Goal: Entertainment & Leisure: Consume media (video, audio)

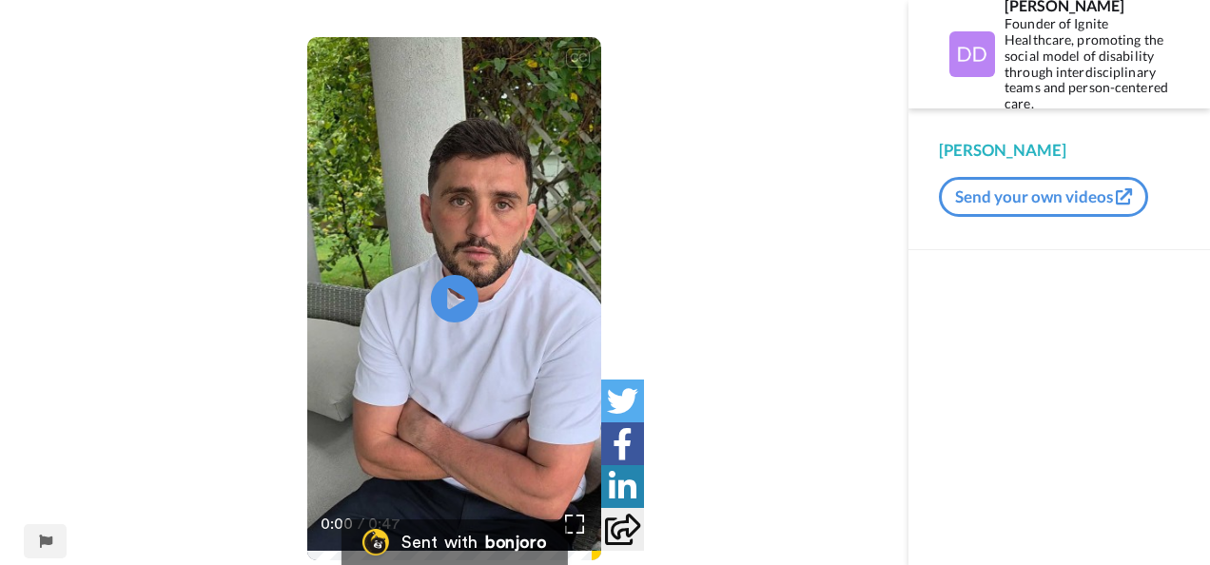
scroll to position [78, 0]
click at [459, 293] on icon at bounding box center [454, 300] width 50 height 50
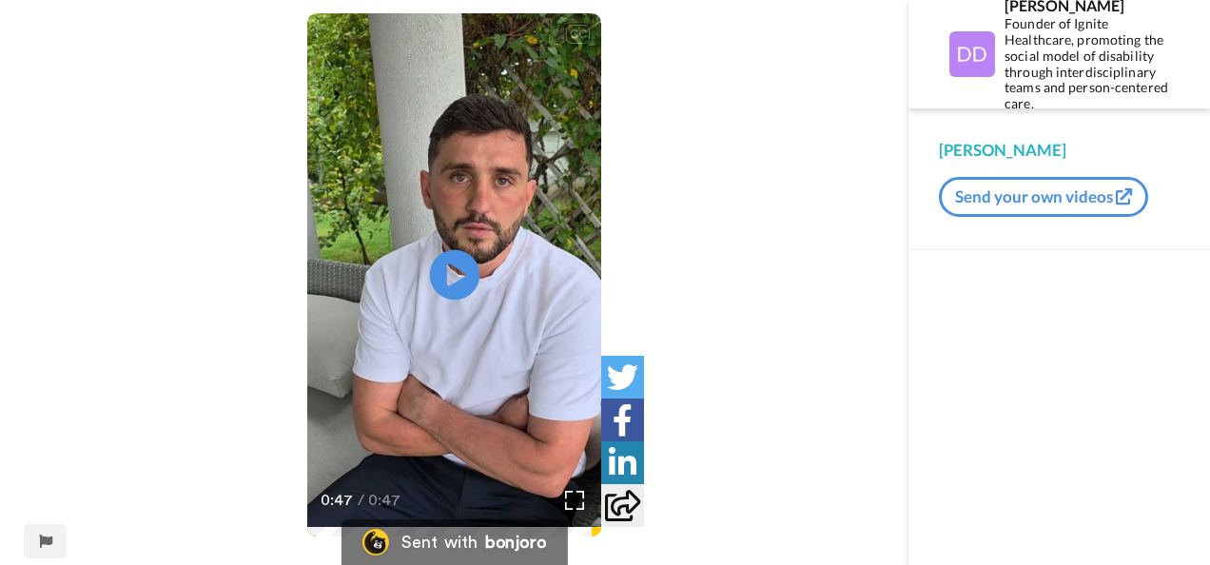
scroll to position [102, 0]
click at [458, 296] on icon at bounding box center [454, 276] width 50 height 50
click at [468, 192] on video at bounding box center [454, 274] width 295 height 523
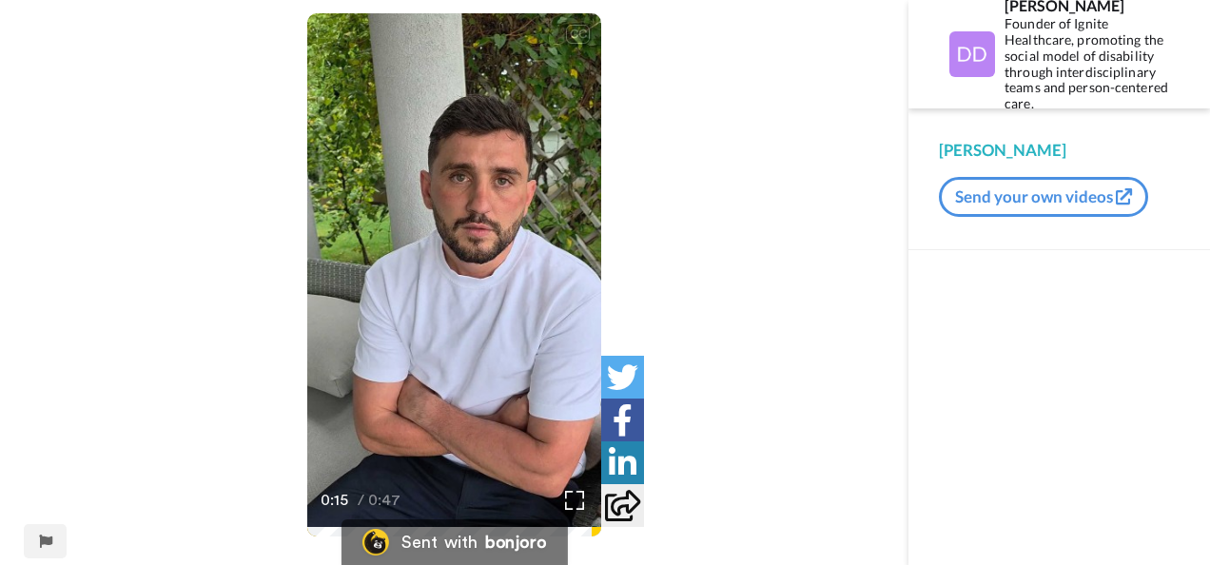
click at [468, 192] on video at bounding box center [454, 274] width 295 height 523
drag, startPoint x: 468, startPoint y: 192, endPoint x: 521, endPoint y: 211, distance: 56.6
click at [521, 211] on video at bounding box center [454, 274] width 295 height 523
click at [816, 280] on div "CC Play/Pause It doesn't, it doesn't happen with the people we genuinely care a…" at bounding box center [454, 243] width 909 height 644
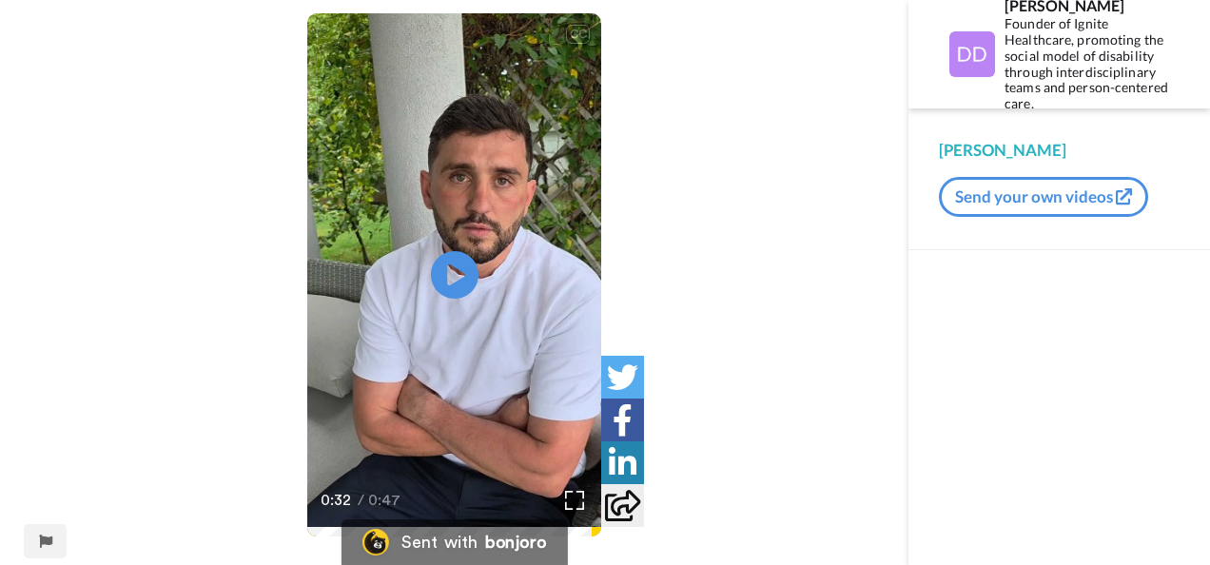
click at [676, 298] on div "CC Play/Pause It doesn't, it doesn't happen with the people we genuinely care a…" at bounding box center [454, 243] width 909 height 644
click at [848, 99] on div "CC Play/Pause It doesn't, it doesn't happen with the people we genuinely care a…" at bounding box center [454, 243] width 909 height 644
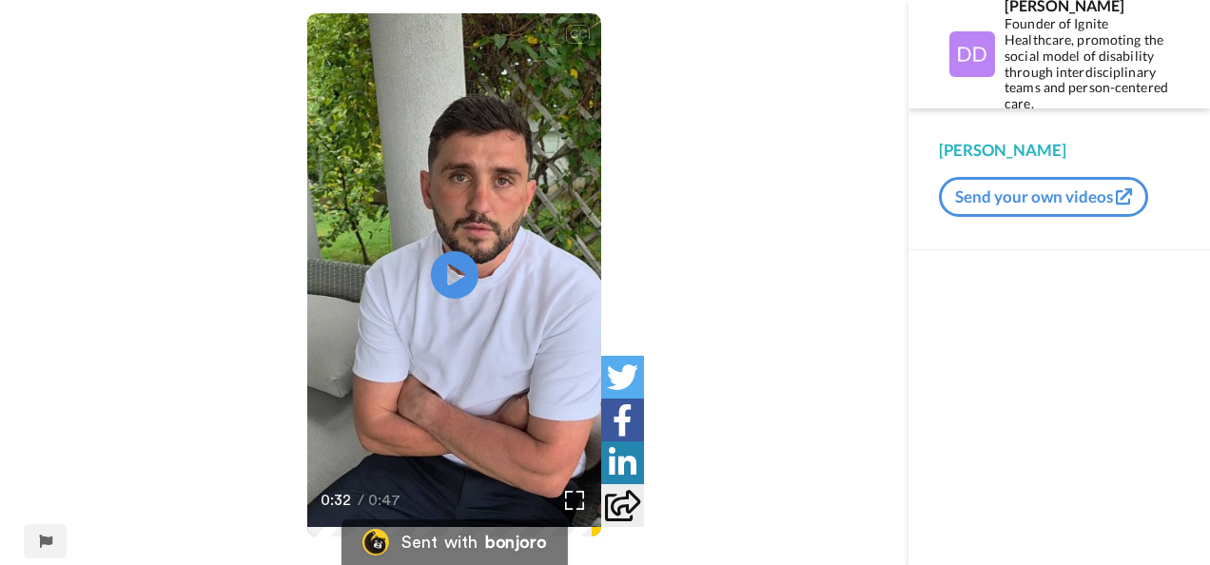
click at [848, 99] on div "CC Play/Pause It doesn't, it doesn't happen with the people we genuinely care a…" at bounding box center [454, 243] width 909 height 644
click at [508, 54] on video at bounding box center [454, 274] width 295 height 523
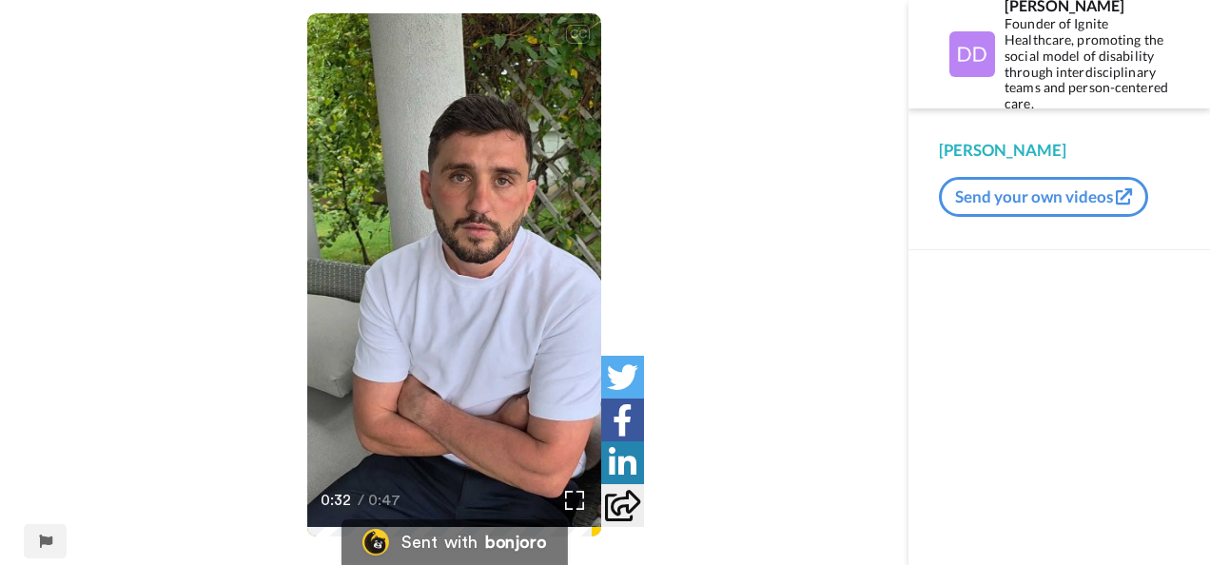
click at [508, 54] on video at bounding box center [454, 274] width 295 height 523
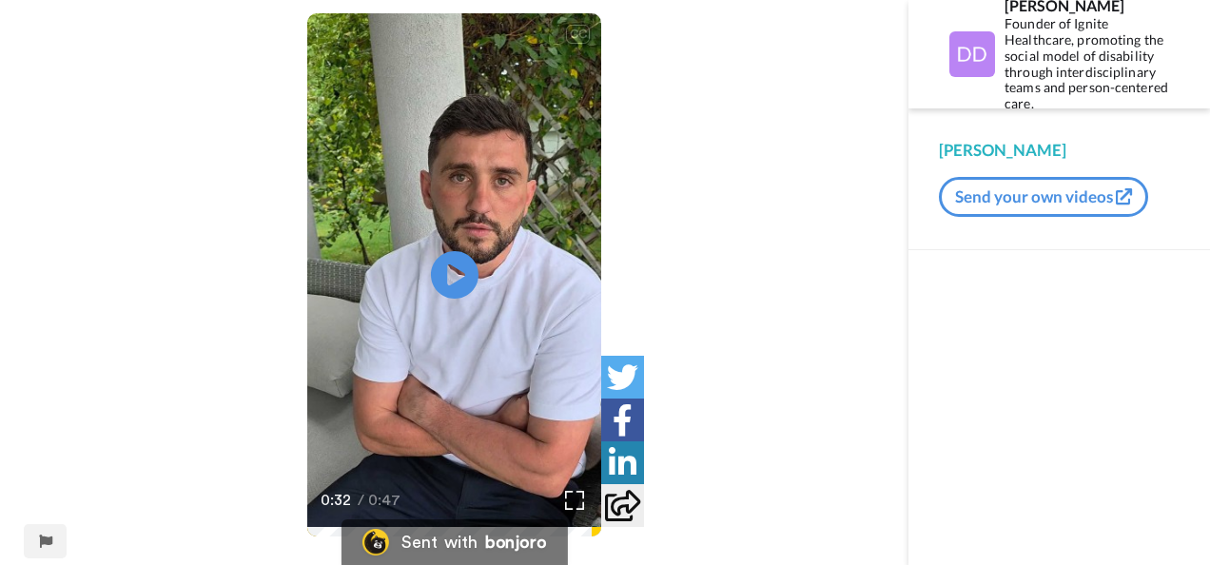
click at [508, 54] on video at bounding box center [454, 274] width 295 height 523
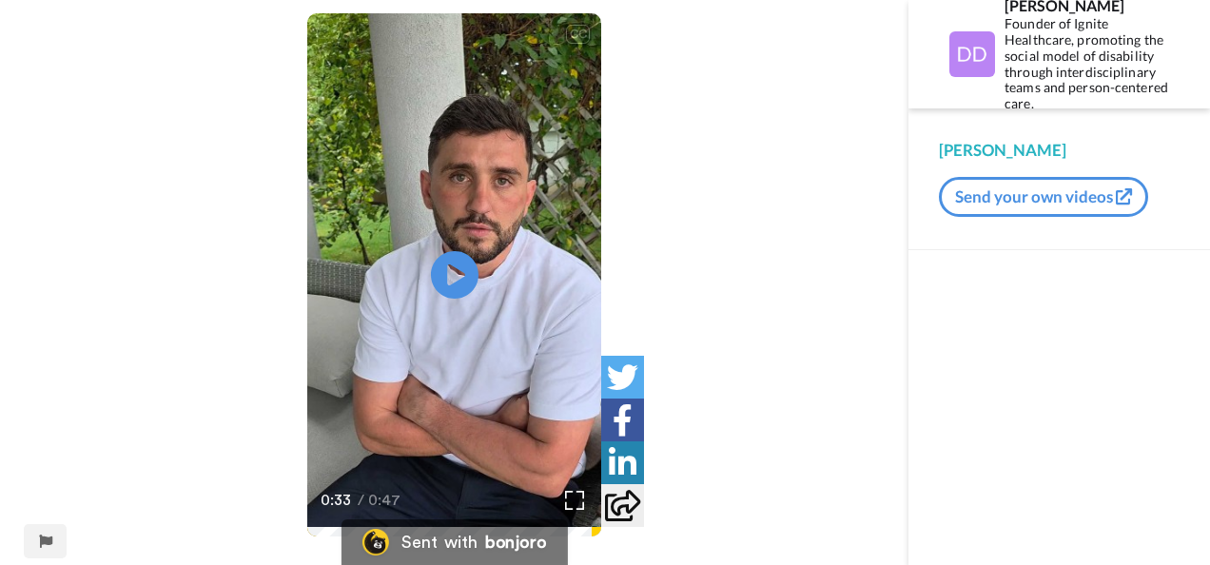
click at [508, 54] on video at bounding box center [454, 274] width 295 height 523
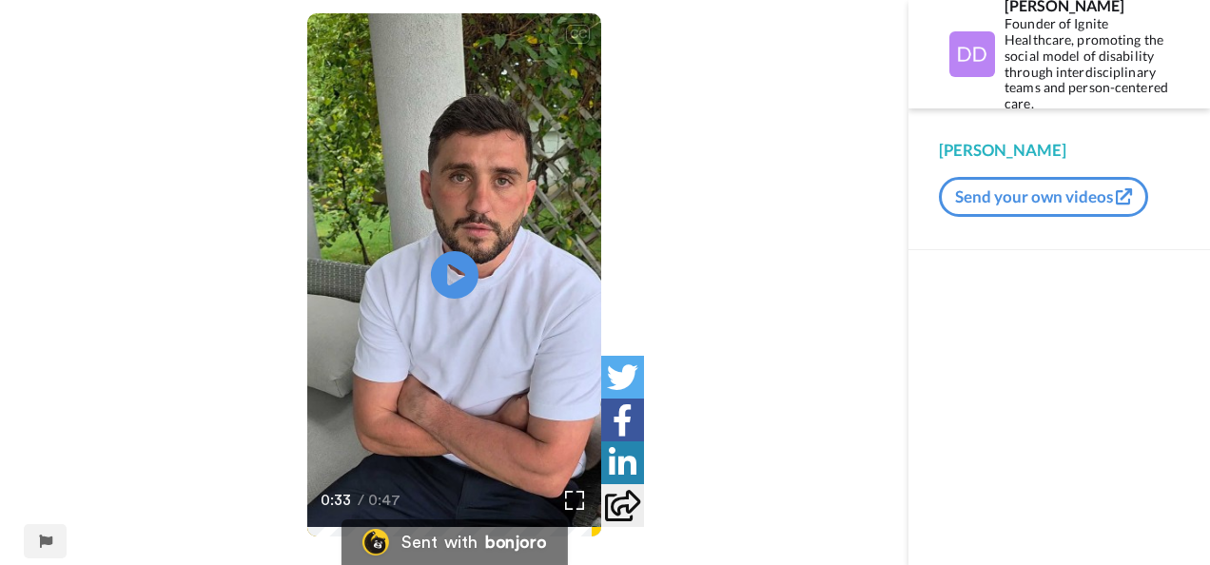
click at [508, 54] on video at bounding box center [454, 274] width 295 height 523
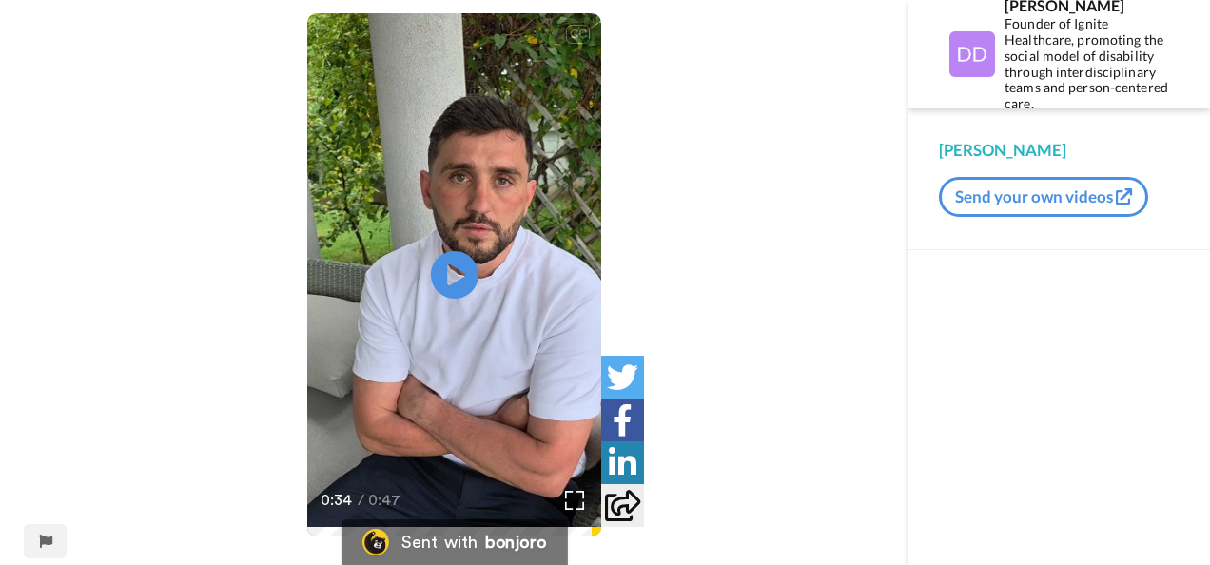
click at [508, 54] on video at bounding box center [454, 274] width 295 height 523
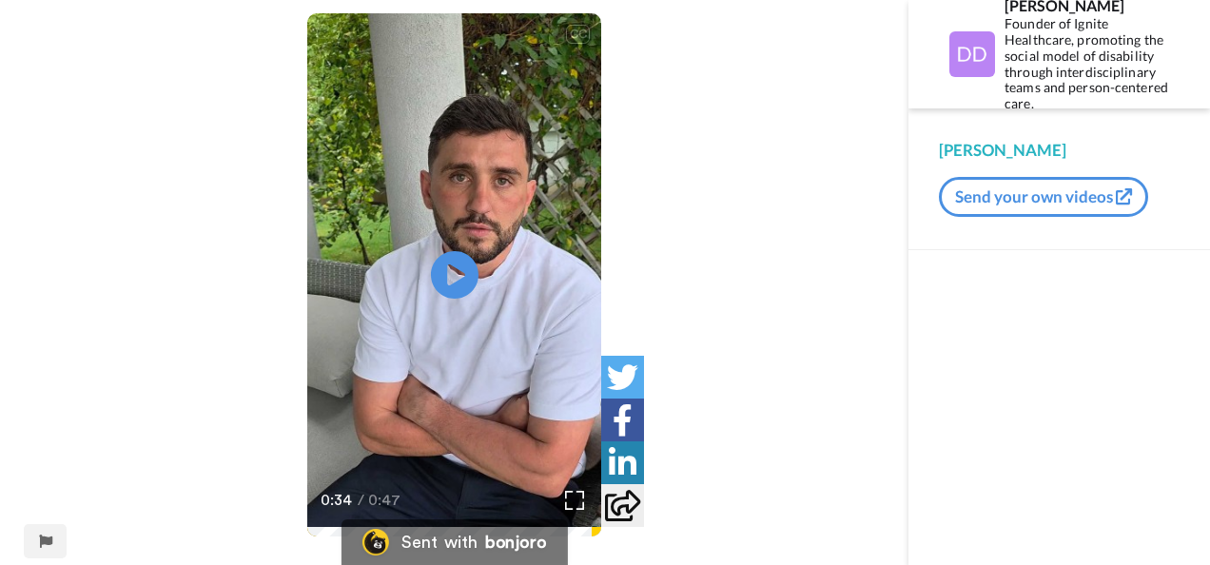
click at [508, 54] on video at bounding box center [454, 274] width 295 height 523
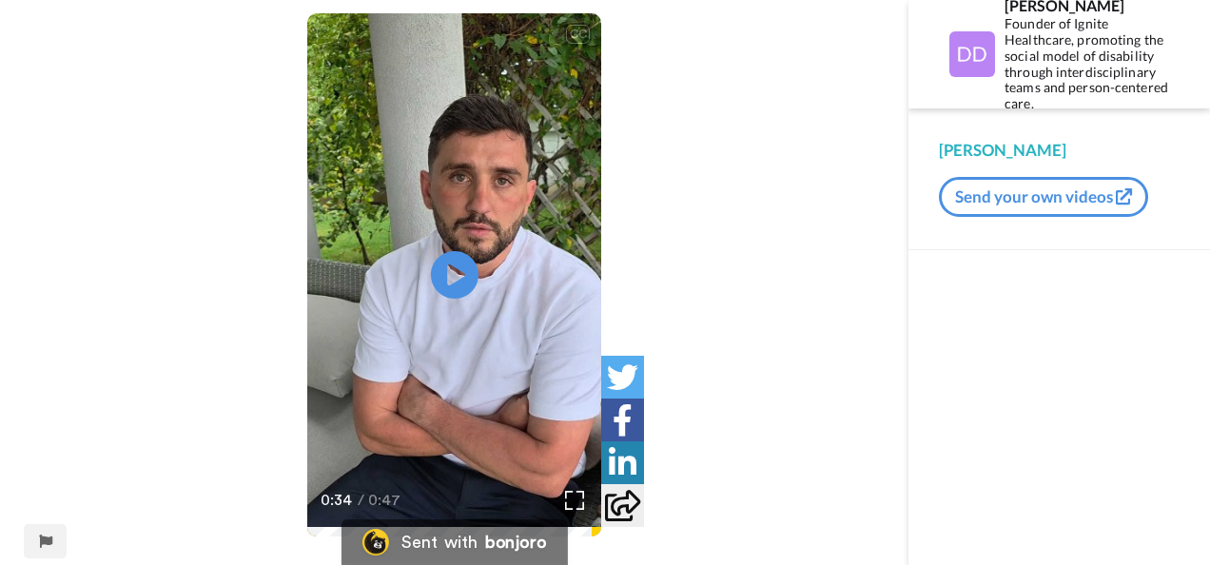
click at [508, 54] on video at bounding box center [454, 274] width 295 height 523
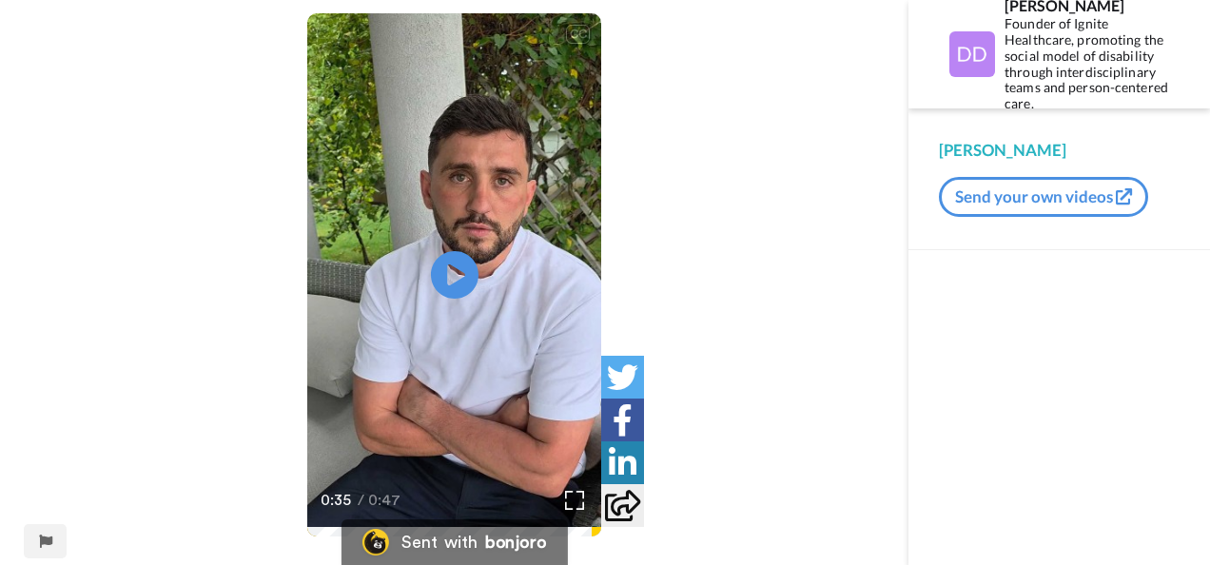
click at [508, 54] on video at bounding box center [454, 274] width 295 height 523
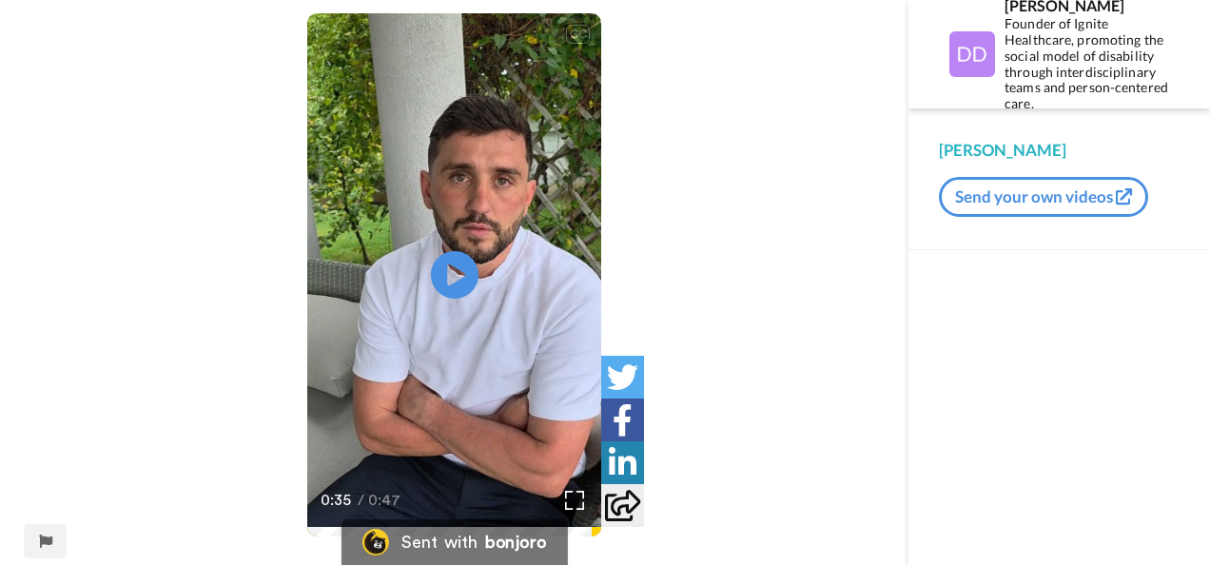
click at [508, 54] on video at bounding box center [454, 274] width 295 height 523
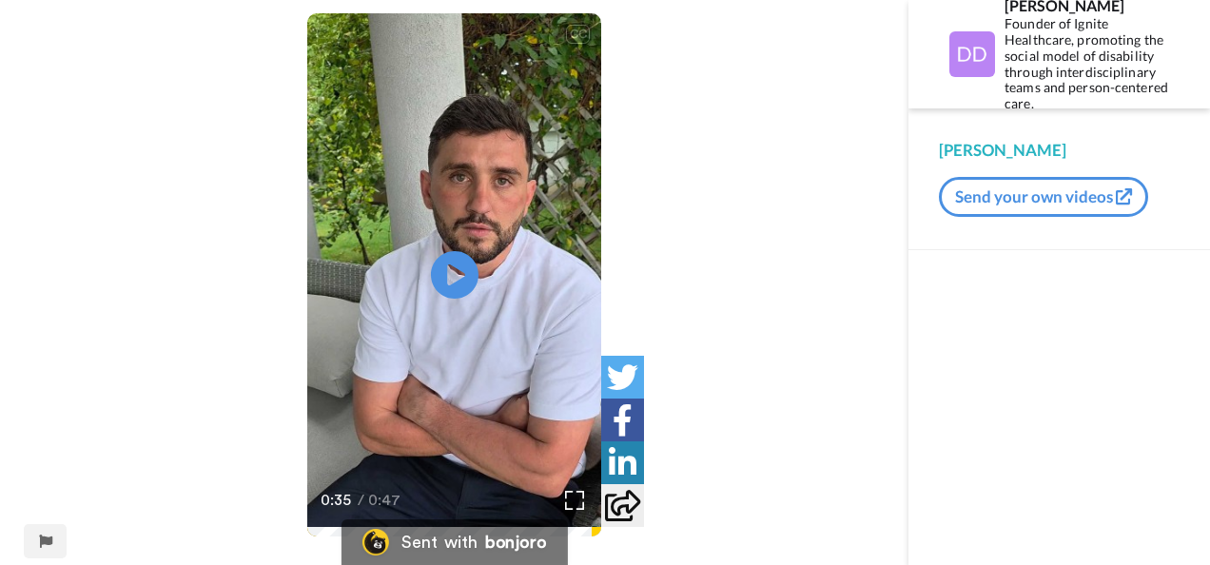
click at [508, 54] on video at bounding box center [454, 274] width 295 height 523
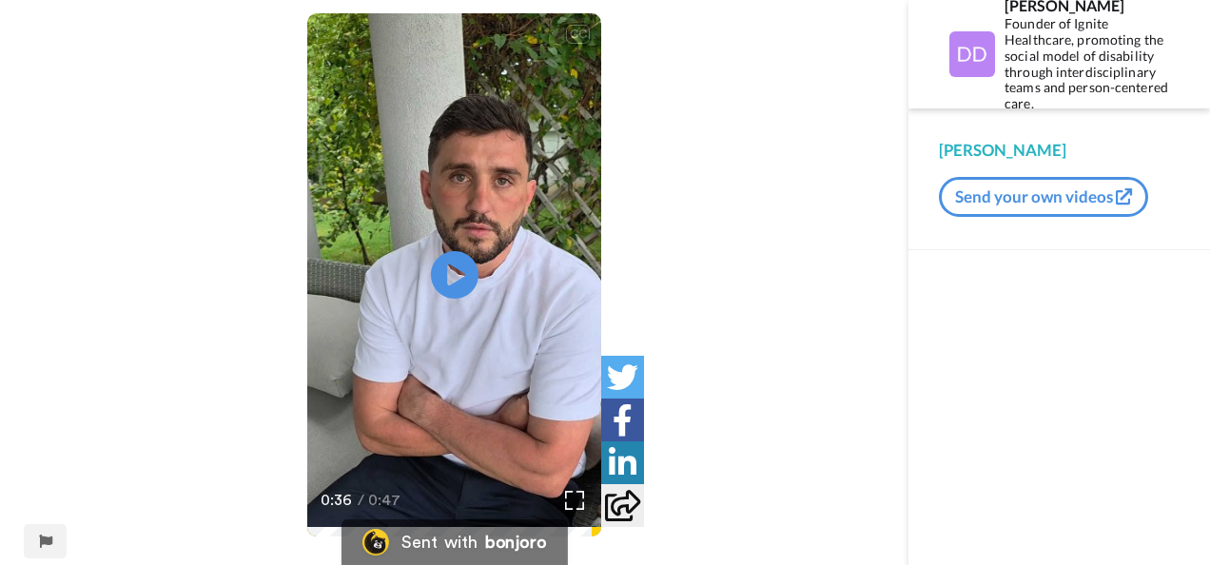
click at [508, 54] on video at bounding box center [454, 274] width 295 height 523
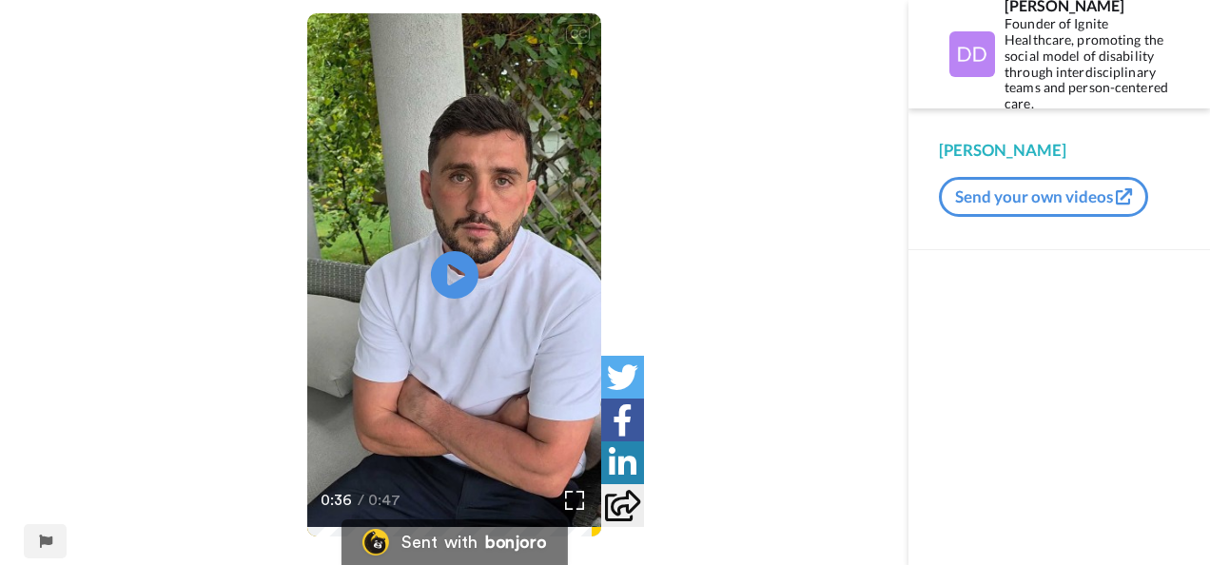
click at [508, 54] on video at bounding box center [454, 274] width 295 height 523
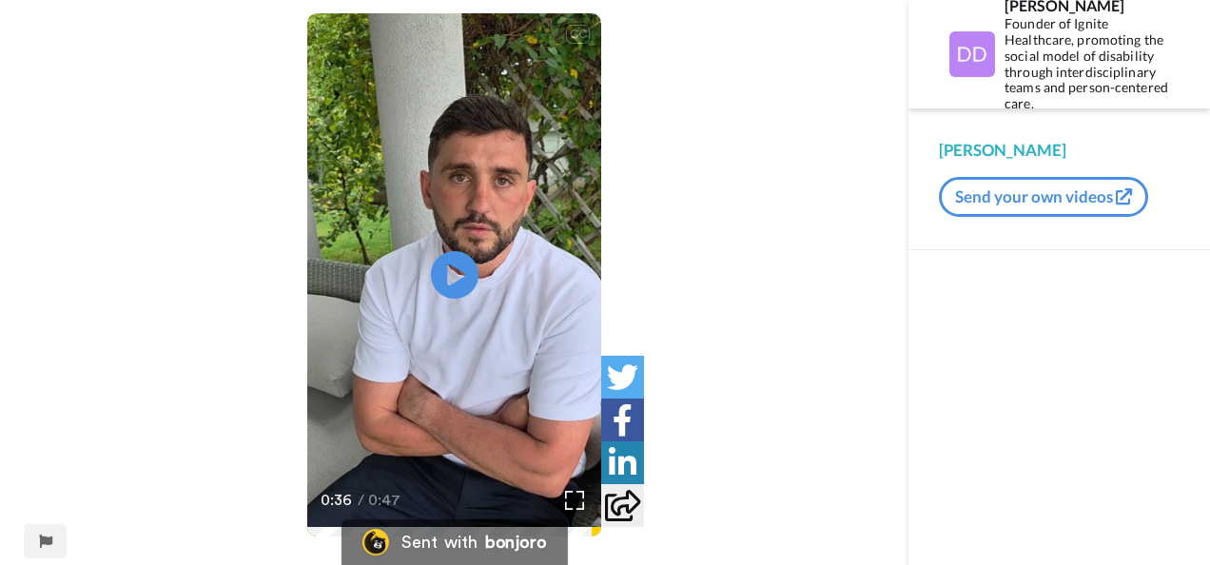
click at [508, 54] on video at bounding box center [454, 274] width 295 height 523
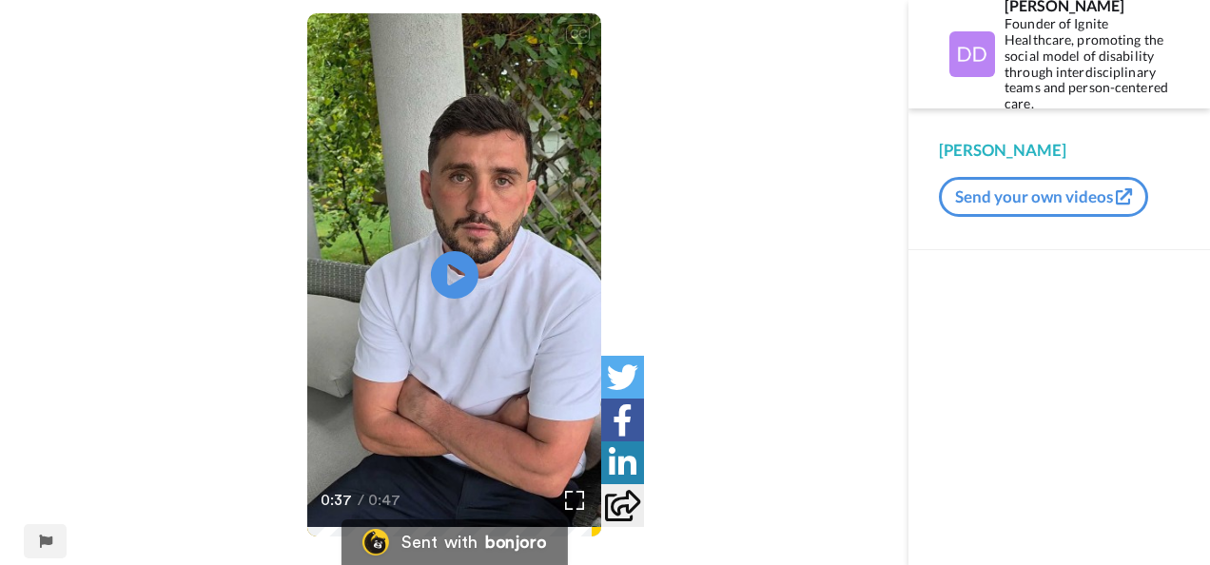
click at [508, 54] on video at bounding box center [454, 274] width 295 height 523
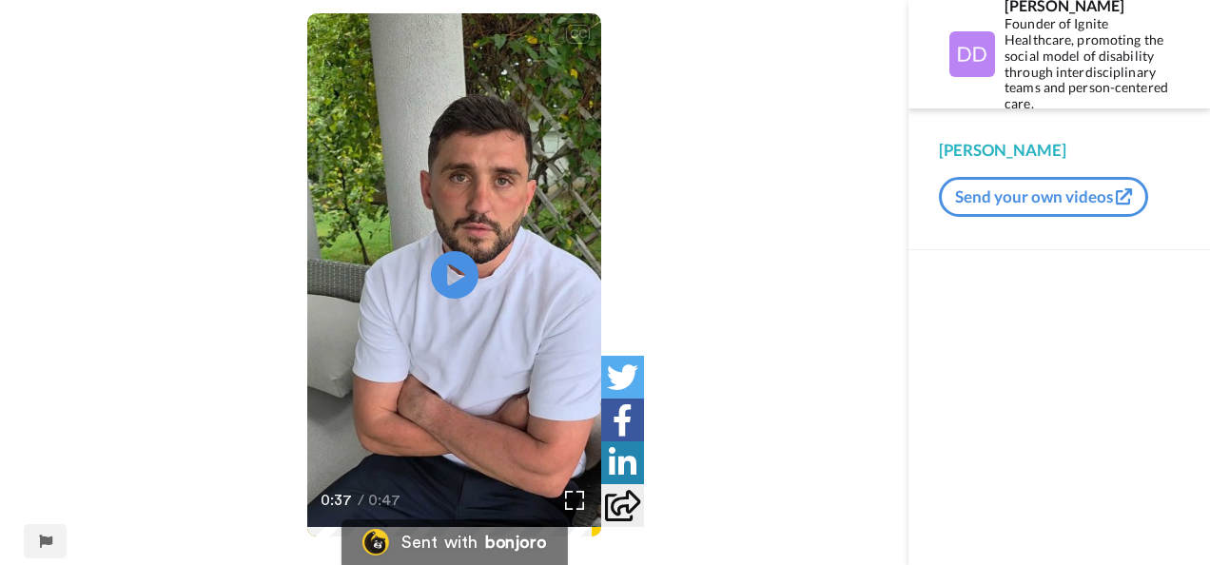
click at [508, 54] on video at bounding box center [454, 274] width 295 height 523
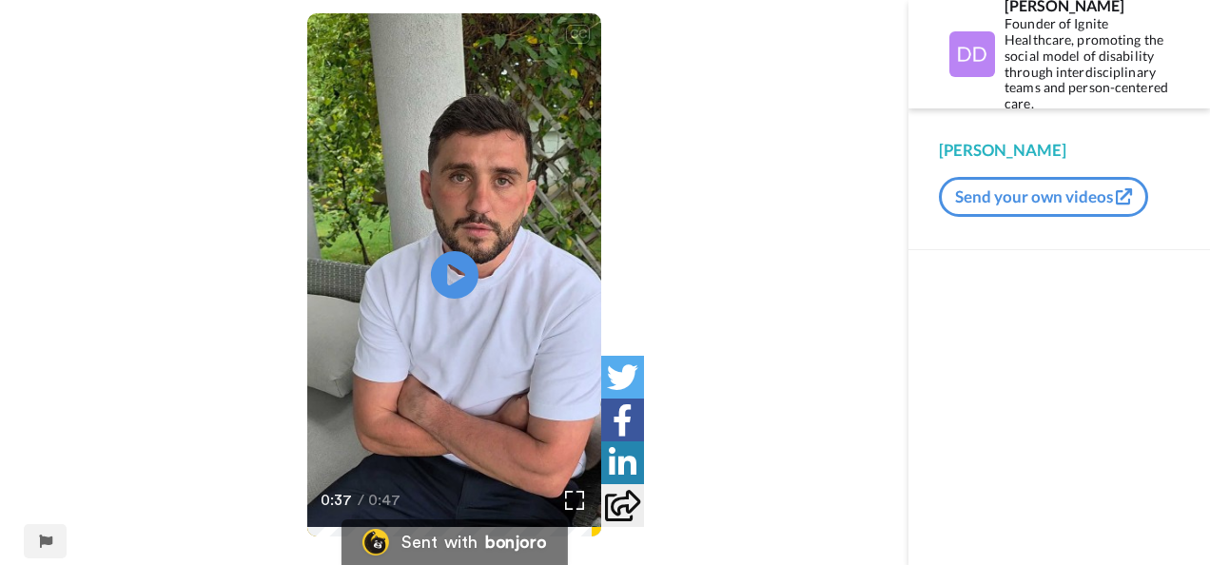
click at [508, 54] on video at bounding box center [454, 274] width 295 height 523
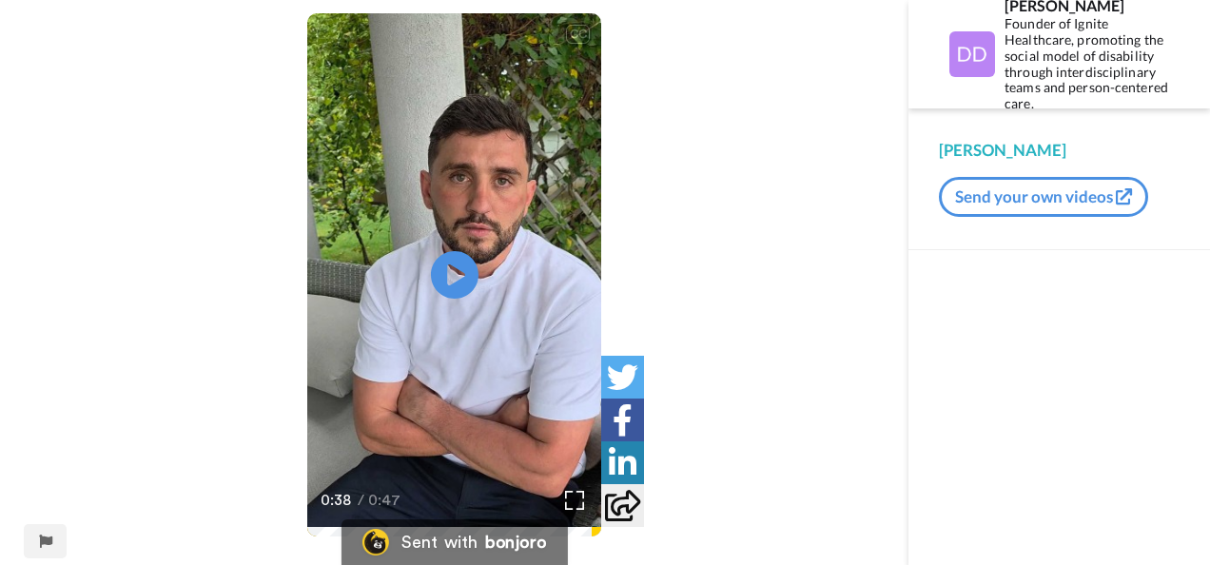
click at [508, 54] on video at bounding box center [454, 274] width 295 height 523
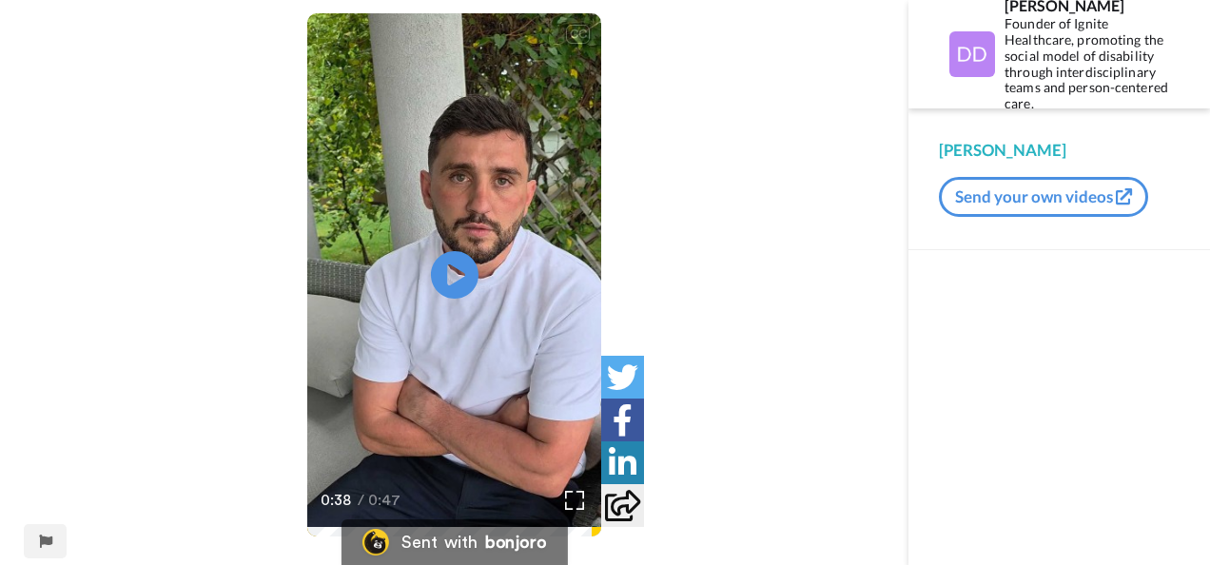
click at [508, 54] on video at bounding box center [454, 274] width 295 height 523
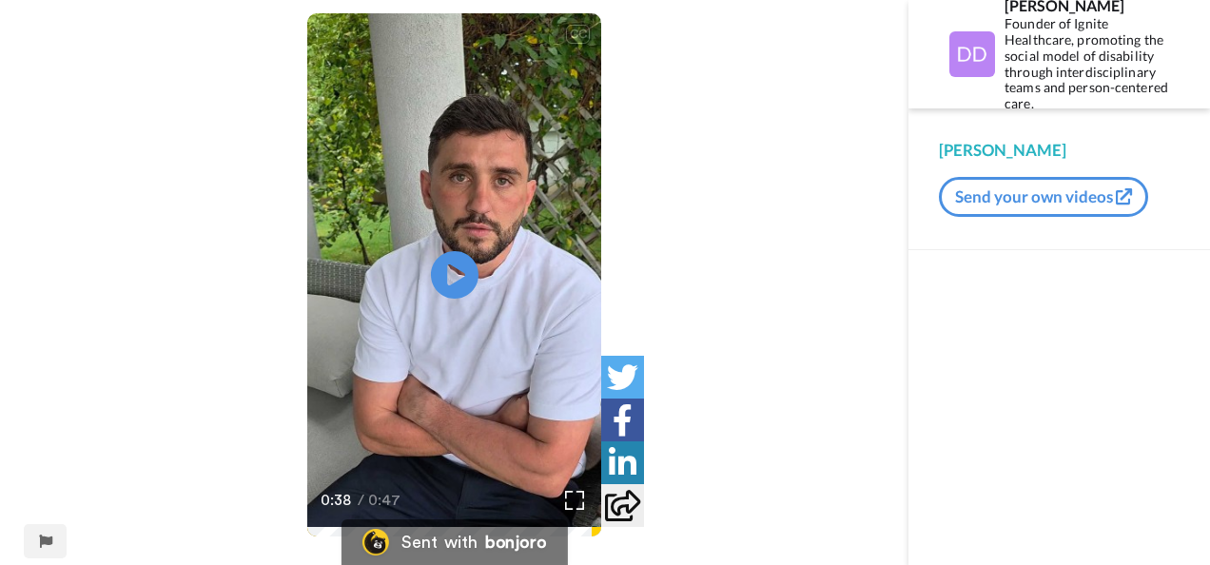
click at [508, 54] on video at bounding box center [454, 274] width 295 height 523
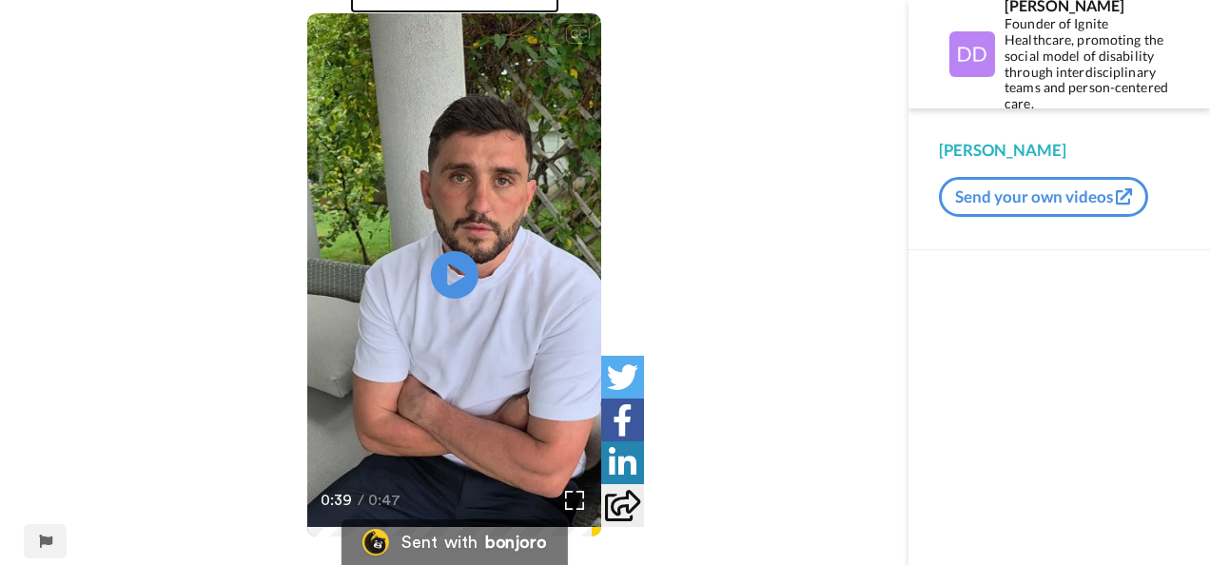
scroll to position [0, 0]
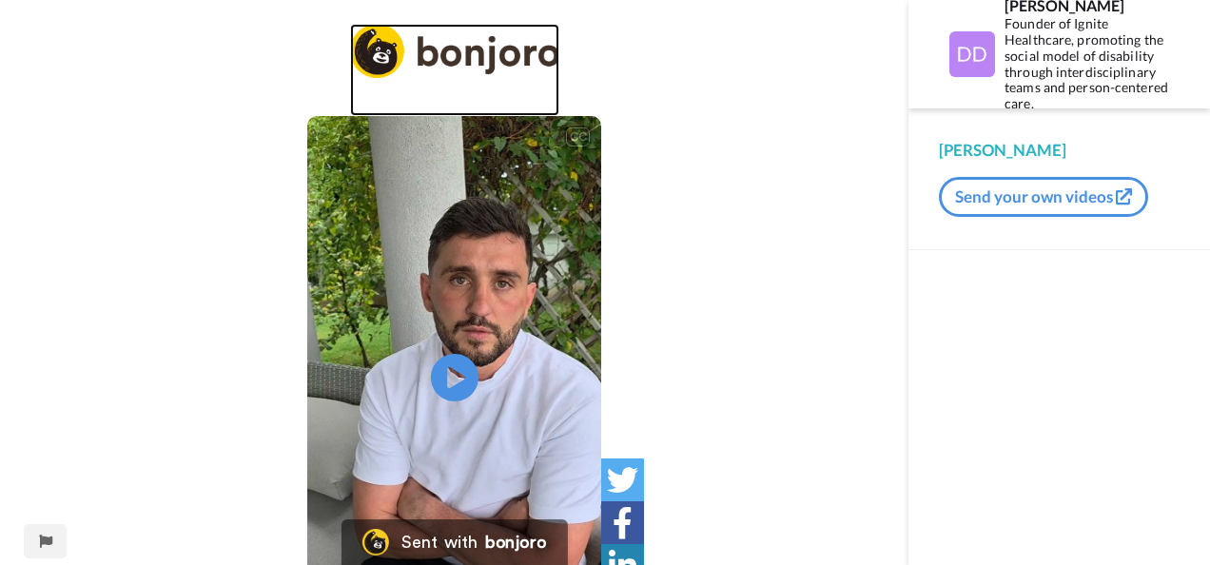
click at [508, 54] on img at bounding box center [454, 51] width 209 height 54
